Goal: Find specific page/section: Find specific page/section

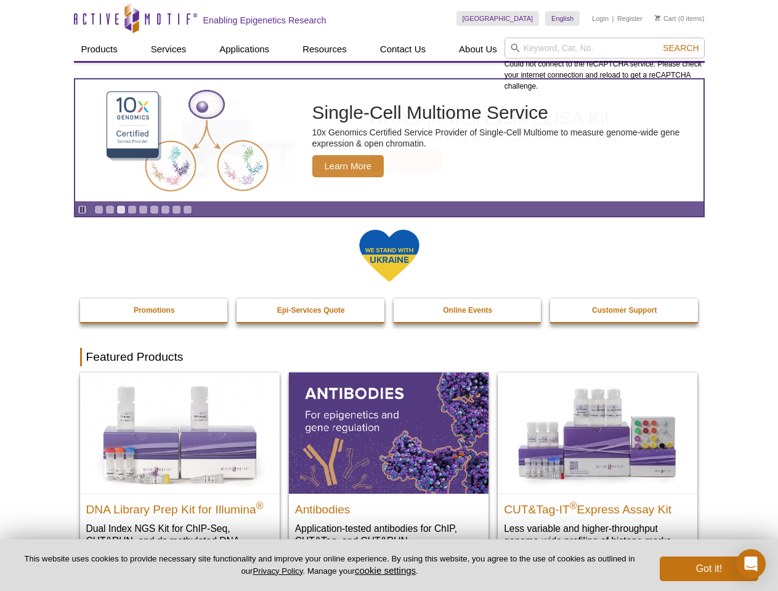
click at [604, 48] on input "search" at bounding box center [604, 48] width 200 height 21
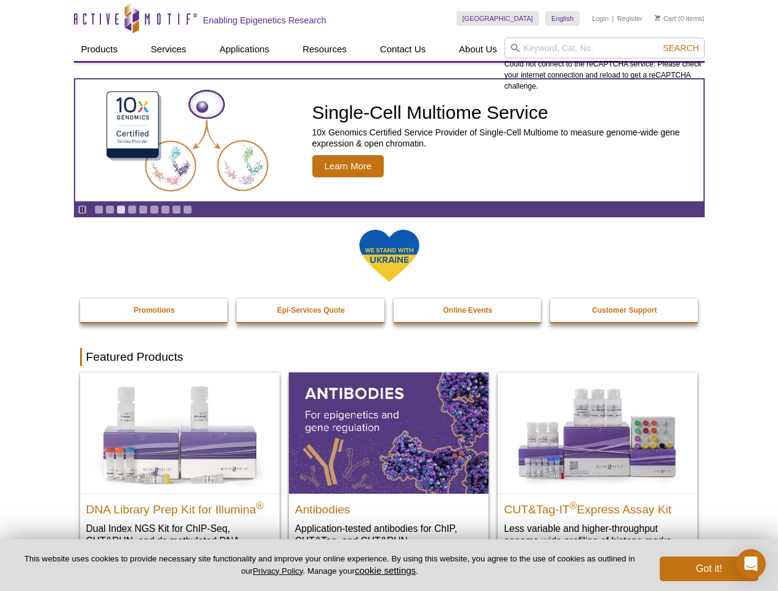
click at [680, 48] on span "Search" at bounding box center [681, 48] width 36 height 10
click at [82, 209] on icon "Pause" at bounding box center [82, 210] width 8 height 8
click at [99, 209] on link "Go to slide 1" at bounding box center [98, 209] width 9 height 9
click at [110, 209] on link "Go to slide 2" at bounding box center [109, 209] width 9 height 9
